Goal: Use online tool/utility: Utilize a website feature to perform a specific function

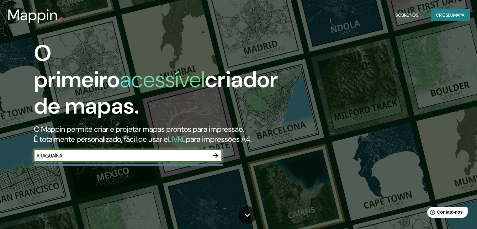
type input "ARAGUAÍNA"
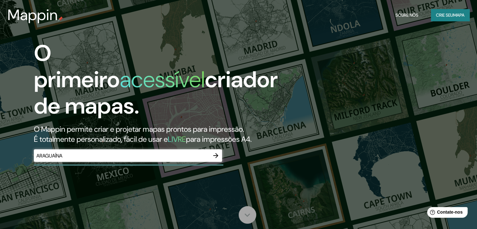
click at [246, 212] on icon at bounding box center [247, 215] width 11 height 11
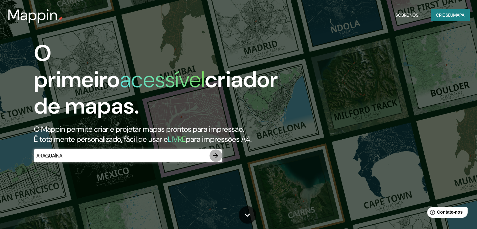
click at [214, 153] on icon "button" at bounding box center [216, 156] width 8 height 8
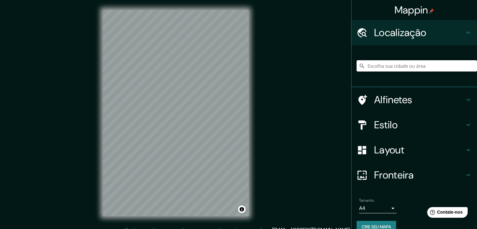
click at [407, 64] on input "Escolha sua cidade ou área" at bounding box center [417, 65] width 120 height 11
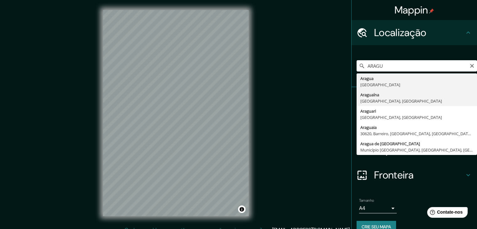
type input "Araguaína, [GEOGRAPHIC_DATA], [GEOGRAPHIC_DATA]"
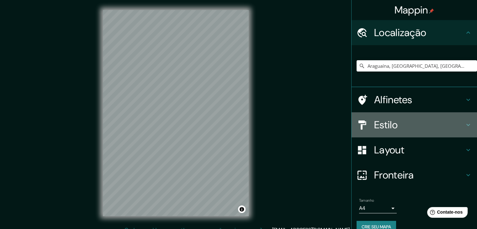
click at [464, 123] on icon at bounding box center [468, 125] width 8 height 8
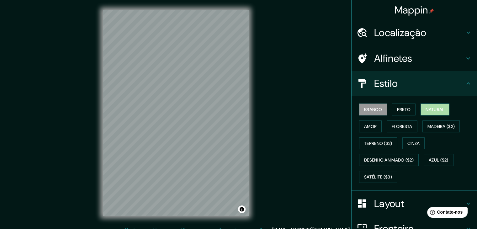
click at [428, 109] on font "Natural" at bounding box center [435, 110] width 19 height 6
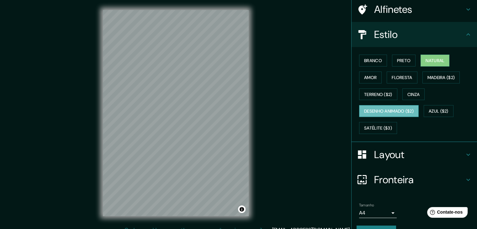
scroll to position [53, 0]
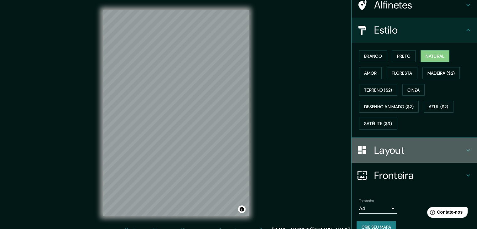
click at [464, 150] on icon at bounding box center [468, 150] width 8 height 8
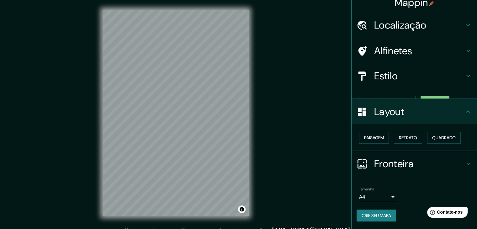
scroll to position [0, 0]
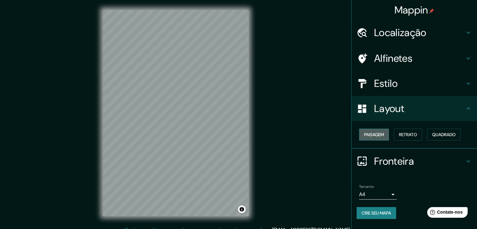
click at [383, 133] on font "Paisagem" at bounding box center [374, 135] width 20 height 6
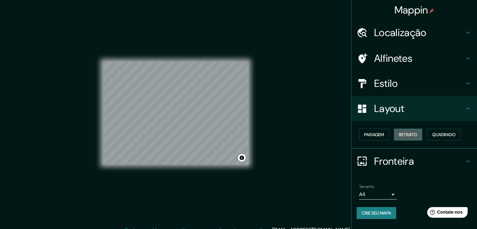
click at [404, 135] on font "Retrato" at bounding box center [408, 135] width 18 height 6
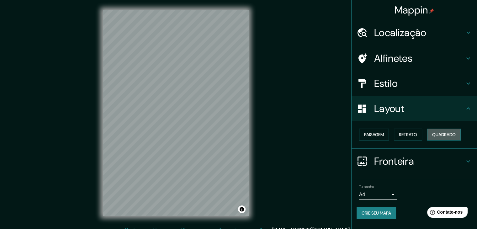
click at [441, 135] on font "Quadrado" at bounding box center [444, 135] width 24 height 6
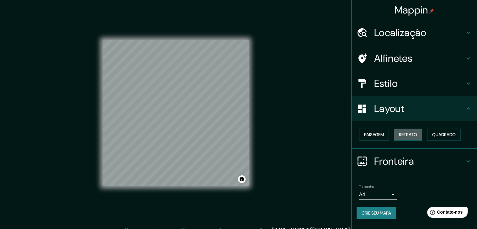
click at [411, 132] on font "Retrato" at bounding box center [408, 135] width 18 height 6
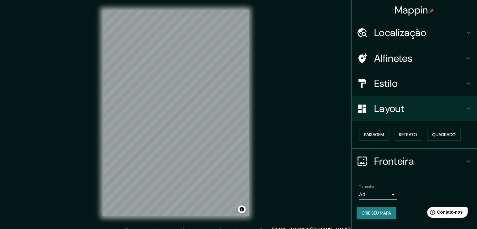
scroll to position [7, 0]
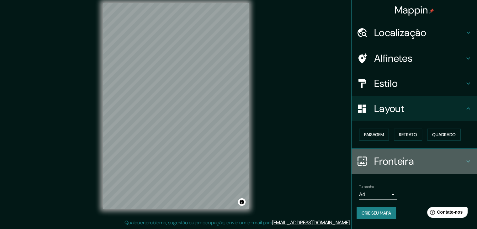
click at [468, 159] on icon at bounding box center [468, 161] width 8 height 8
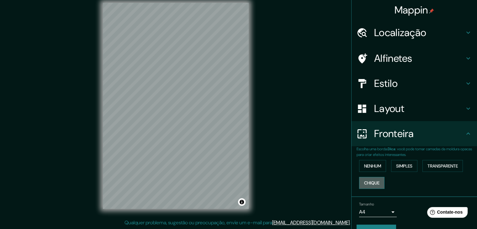
click at [377, 183] on button "Chique" at bounding box center [371, 183] width 25 height 12
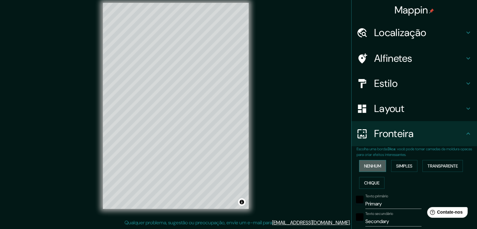
click at [371, 165] on font "Nenhum" at bounding box center [372, 166] width 17 height 6
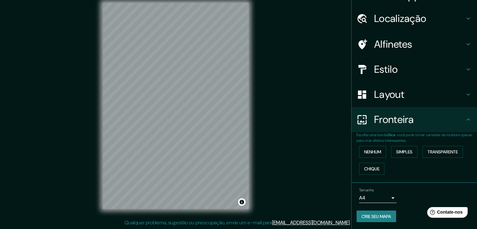
scroll to position [0, 0]
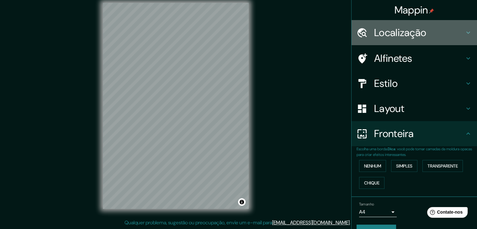
click at [466, 33] on icon at bounding box center [468, 33] width 4 height 2
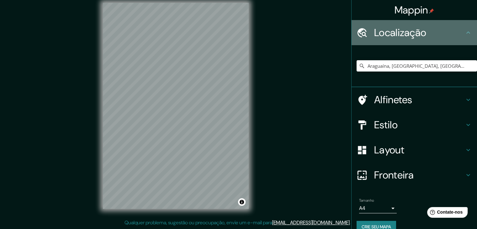
click at [466, 33] on icon at bounding box center [468, 32] width 4 height 2
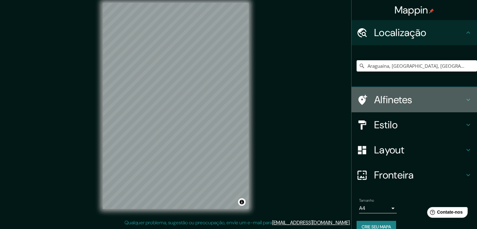
click at [465, 94] on div "Alfinetes" at bounding box center [414, 99] width 125 height 25
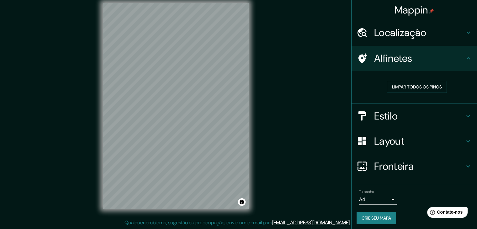
click at [395, 61] on font "Alfinetes" at bounding box center [393, 58] width 38 height 13
